Goal: Task Accomplishment & Management: Use online tool/utility

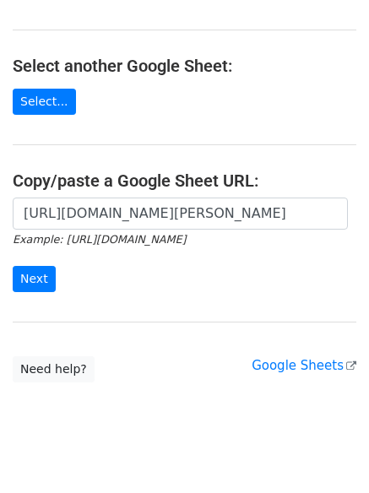
scroll to position [156, 0]
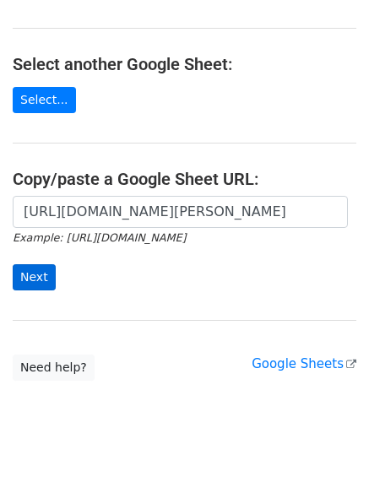
type input "https://docs.google.com/spreadsheets/d/1TtAizbGxqnDU64DPIErVZcve06-jb8T-hSU-B2z…"
click at [50, 274] on input "Next" at bounding box center [34, 277] width 43 height 26
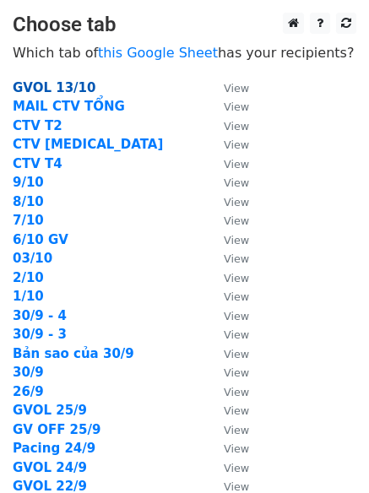
click at [45, 89] on strong "GVOL 13/10" at bounding box center [54, 87] width 83 height 15
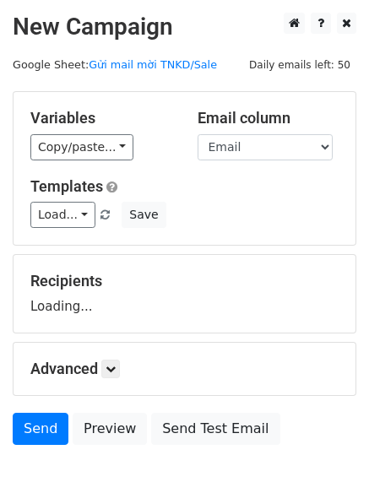
click at [57, 229] on div "Variables Copy/paste... {{STT}} {{Tên}} {{SĐT}} {{Email}} {{Link CV}} Email col…" at bounding box center [184, 168] width 342 height 153
click at [57, 219] on link "Load..." at bounding box center [62, 215] width 65 height 26
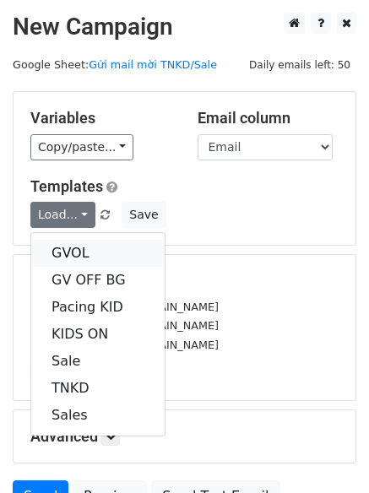
click at [53, 246] on link "GVOL" at bounding box center [97, 253] width 133 height 27
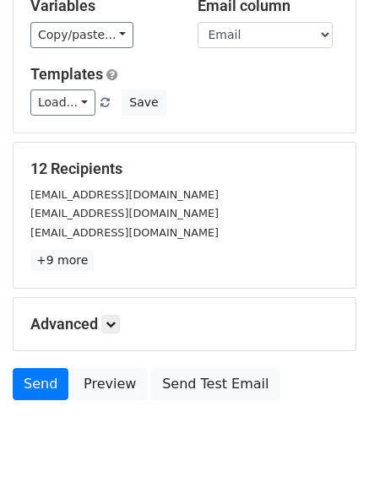
scroll to position [163, 0]
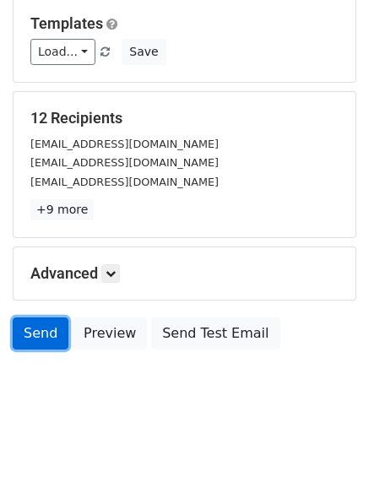
click at [45, 332] on link "Send" at bounding box center [41, 333] width 56 height 32
